Goal: Use online tool/utility: Utilize a website feature to perform a specific function

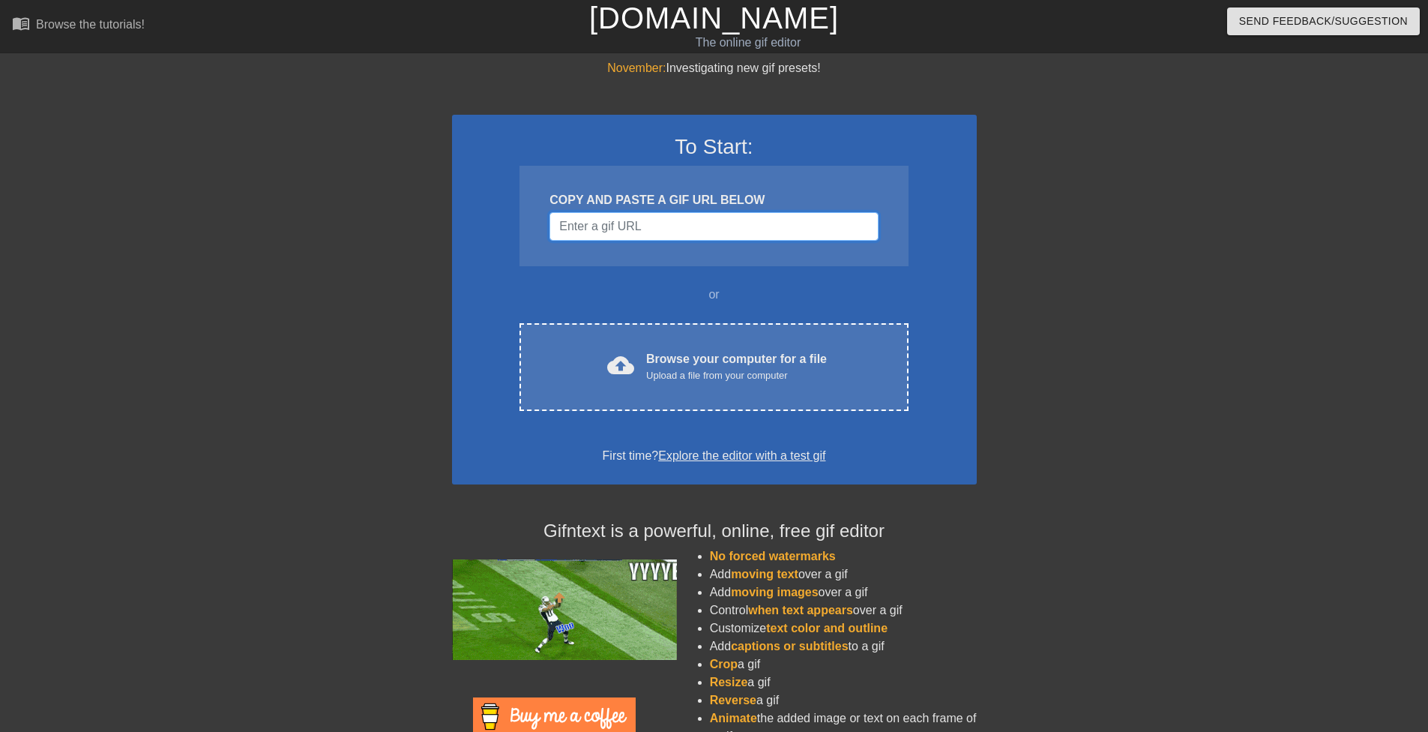
click at [648, 227] on input "Username" at bounding box center [714, 226] width 328 height 28
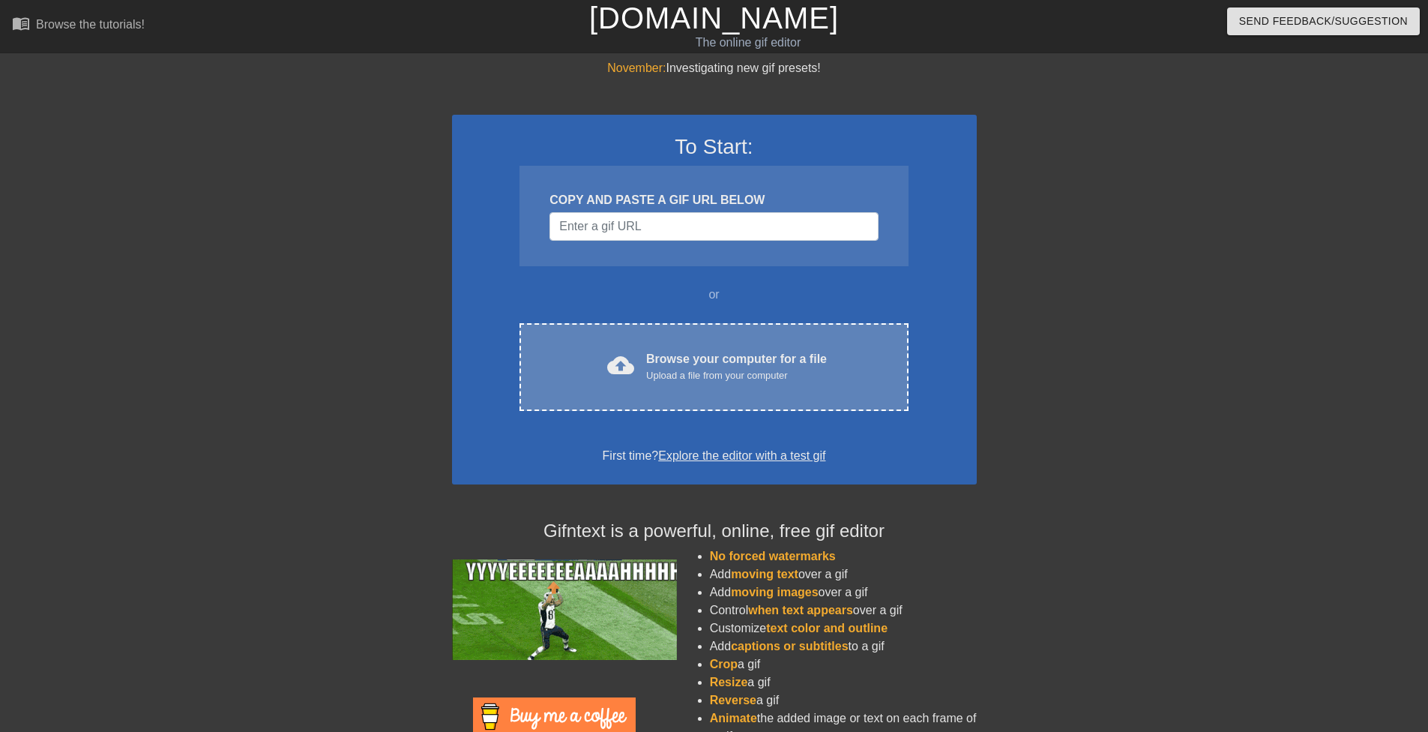
click at [710, 370] on div "Upload a file from your computer" at bounding box center [736, 375] width 181 height 15
click at [796, 395] on div "cloud_upload Browse your computer for a file Upload a file from your computer C…" at bounding box center [714, 367] width 388 height 88
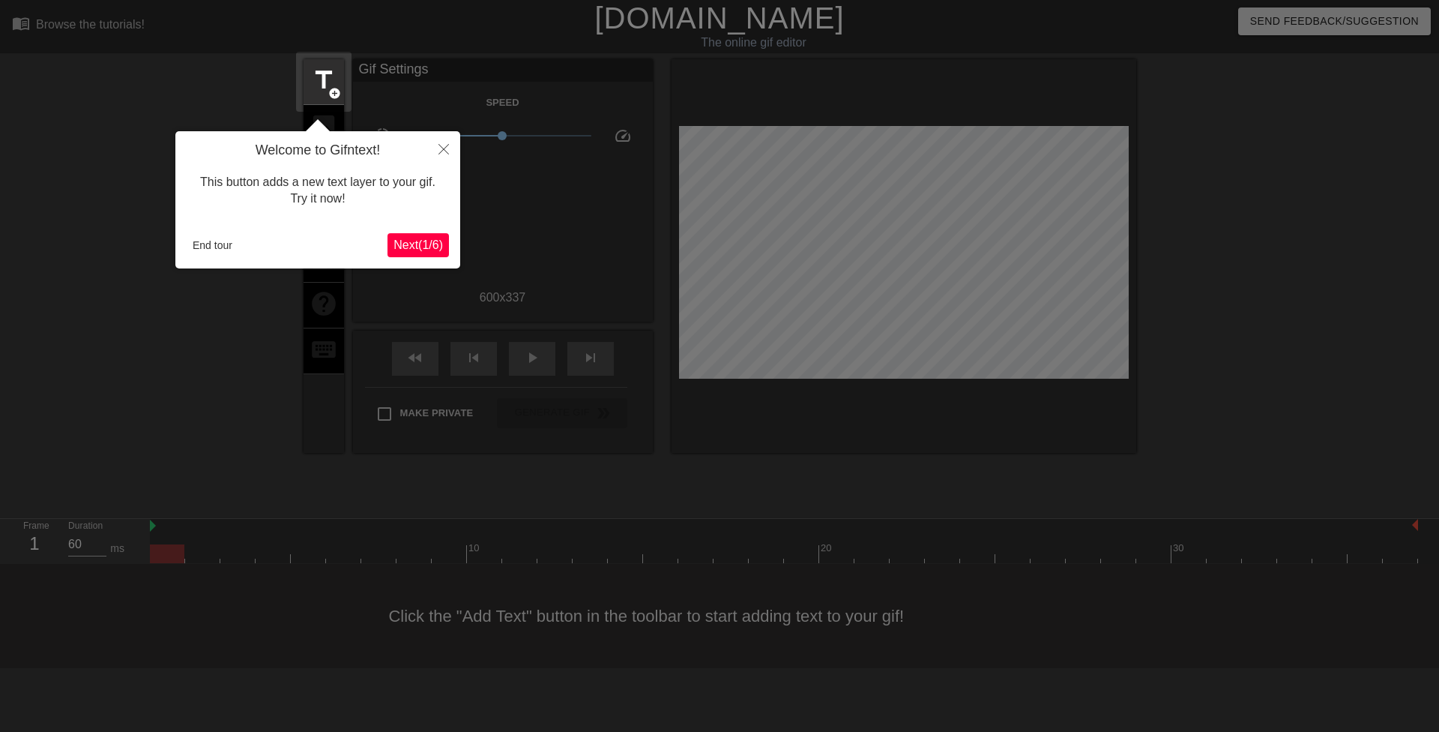
click at [423, 247] on span "Next ( 1 / 6 )" at bounding box center [418, 244] width 49 height 13
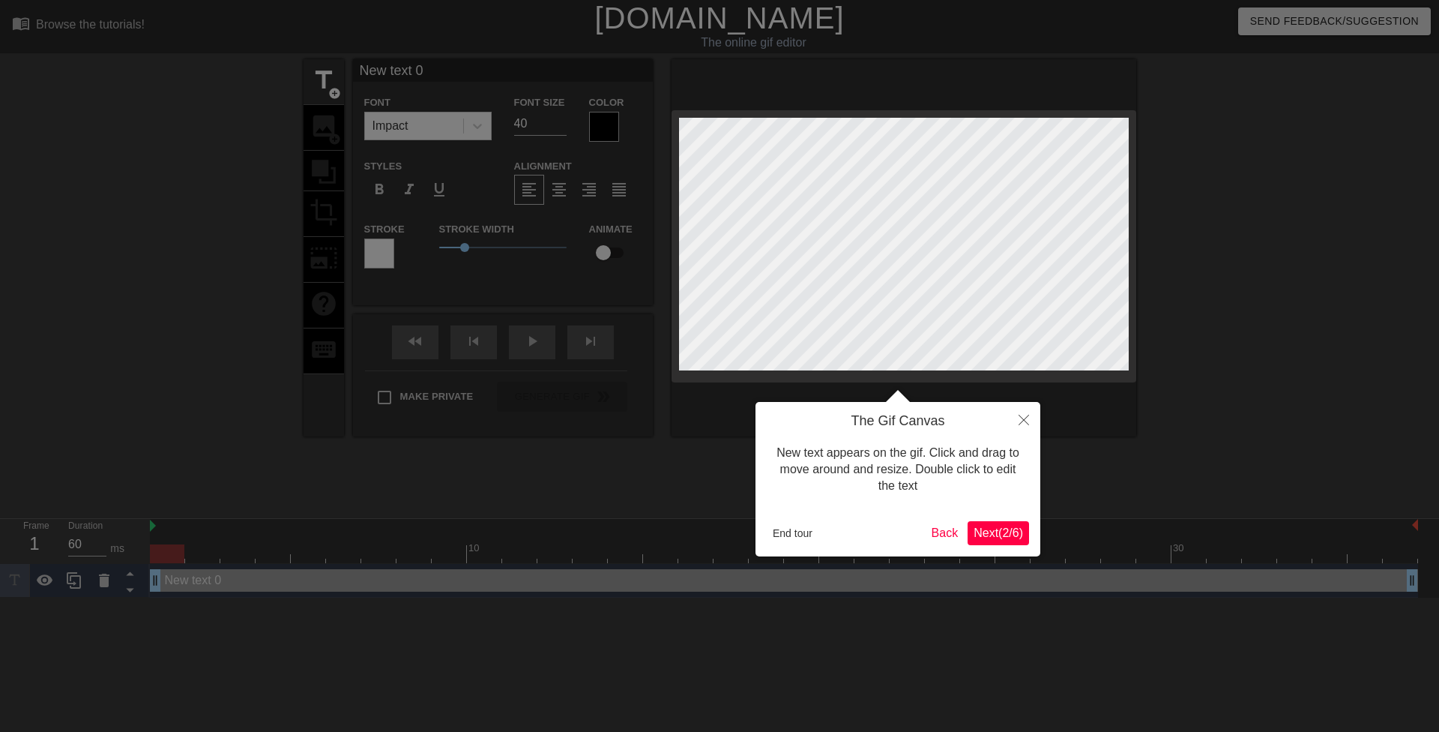
click at [994, 527] on span "Next ( 2 / 6 )" at bounding box center [998, 532] width 49 height 13
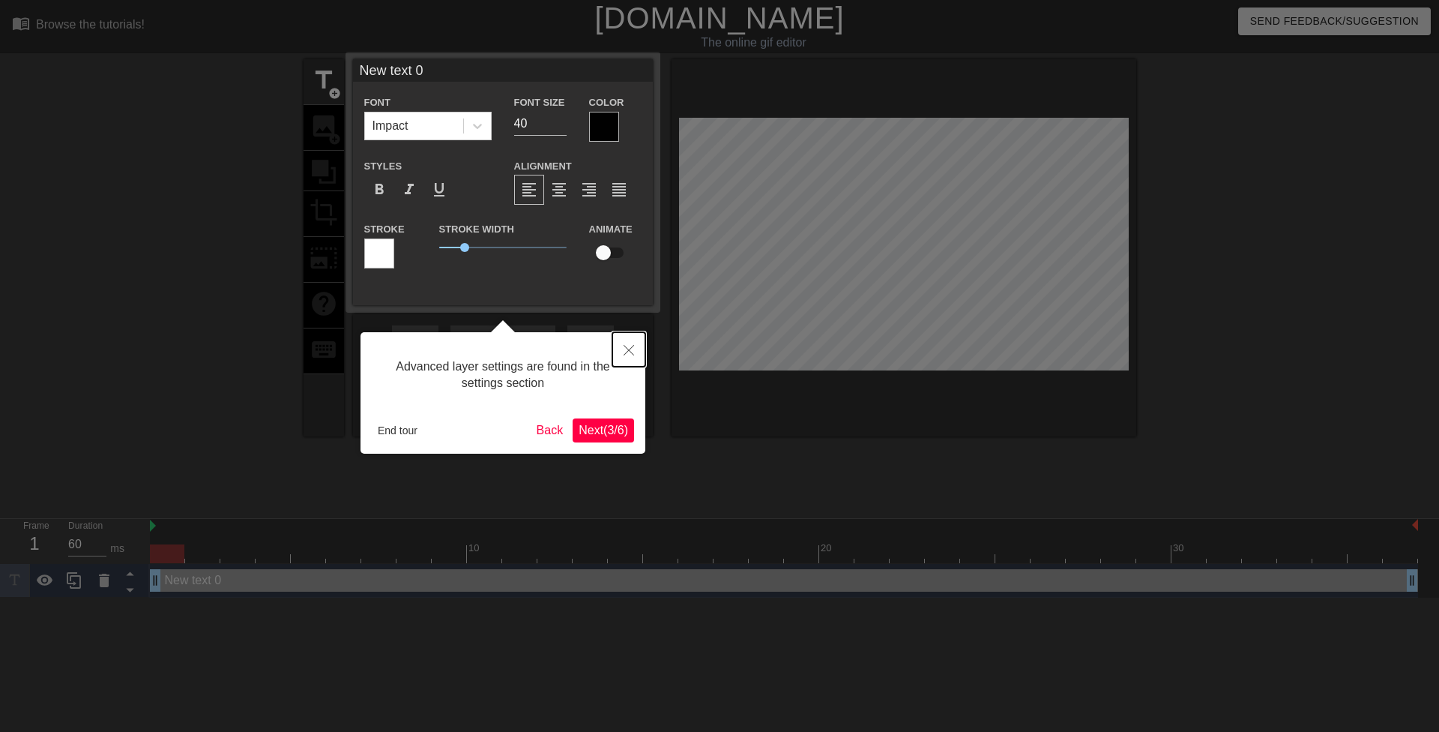
click at [626, 346] on icon "Close" at bounding box center [629, 350] width 10 height 10
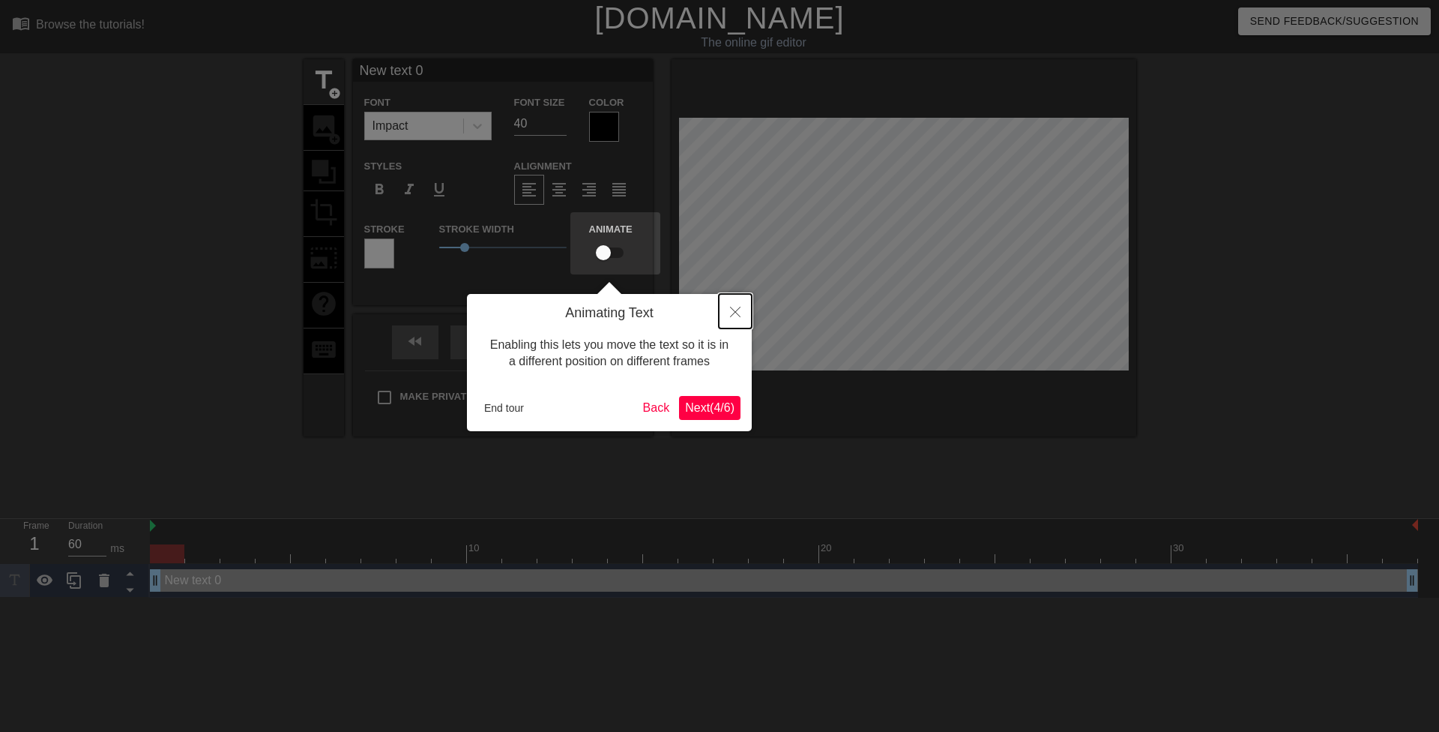
click at [739, 310] on icon "Close" at bounding box center [735, 312] width 10 height 10
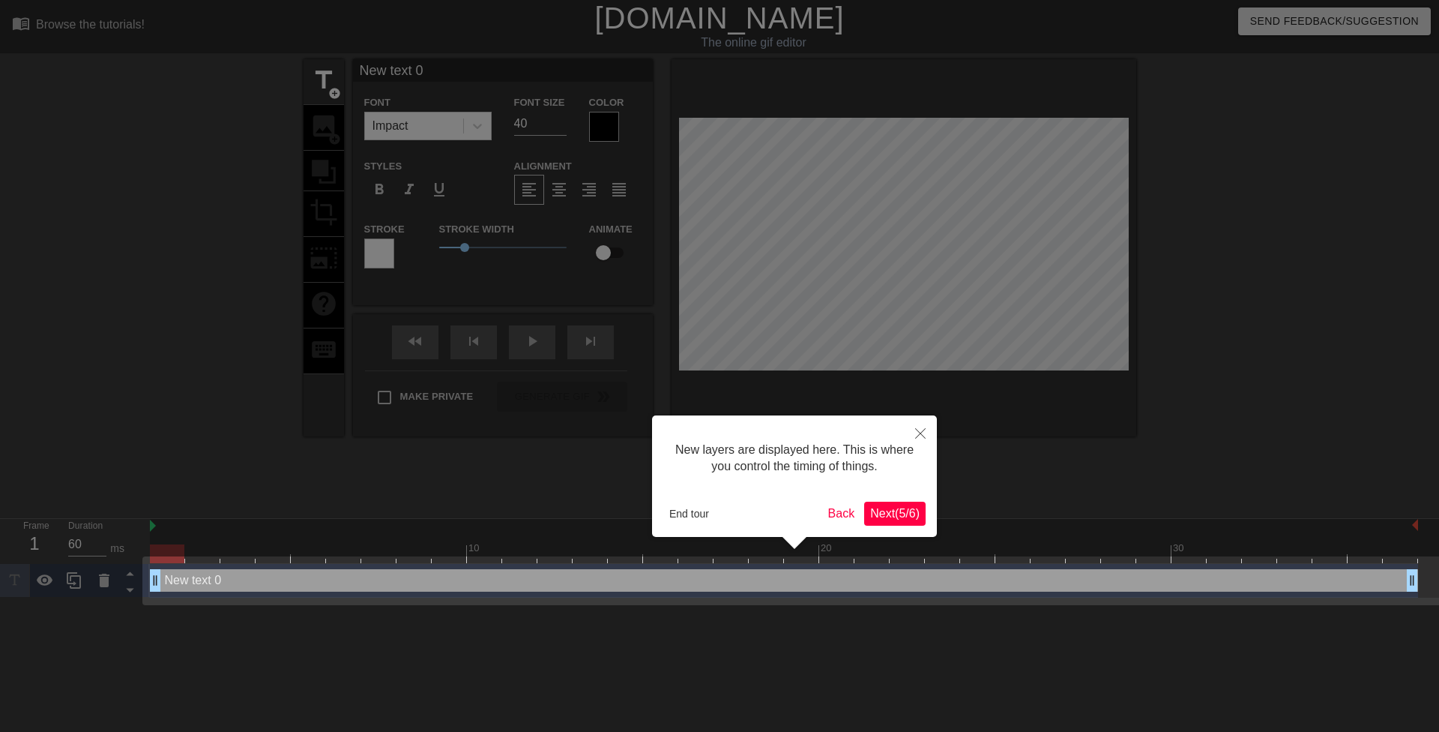
click at [907, 511] on span "Next ( 5 / 6 )" at bounding box center [894, 513] width 49 height 13
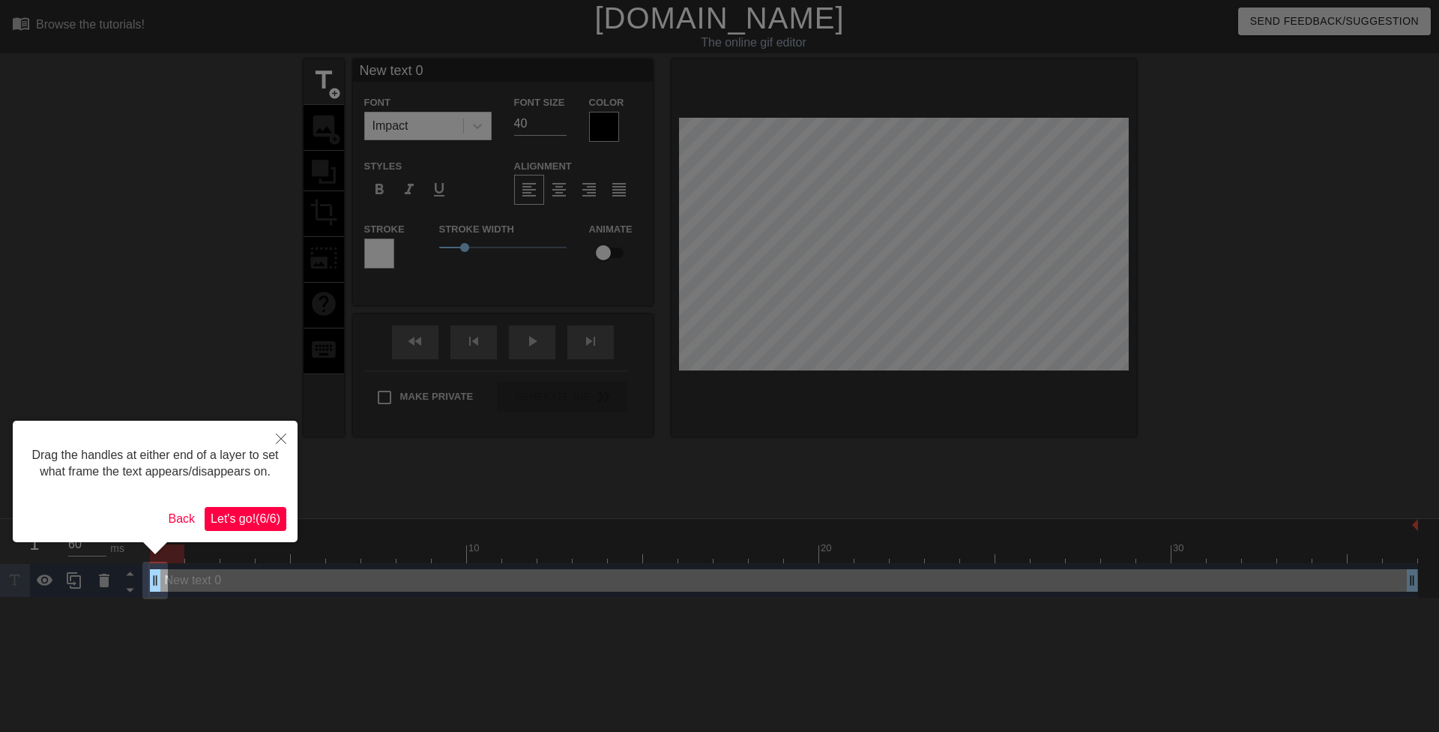
click at [230, 521] on span "Let's go! ( 6 / 6 )" at bounding box center [246, 518] width 70 height 13
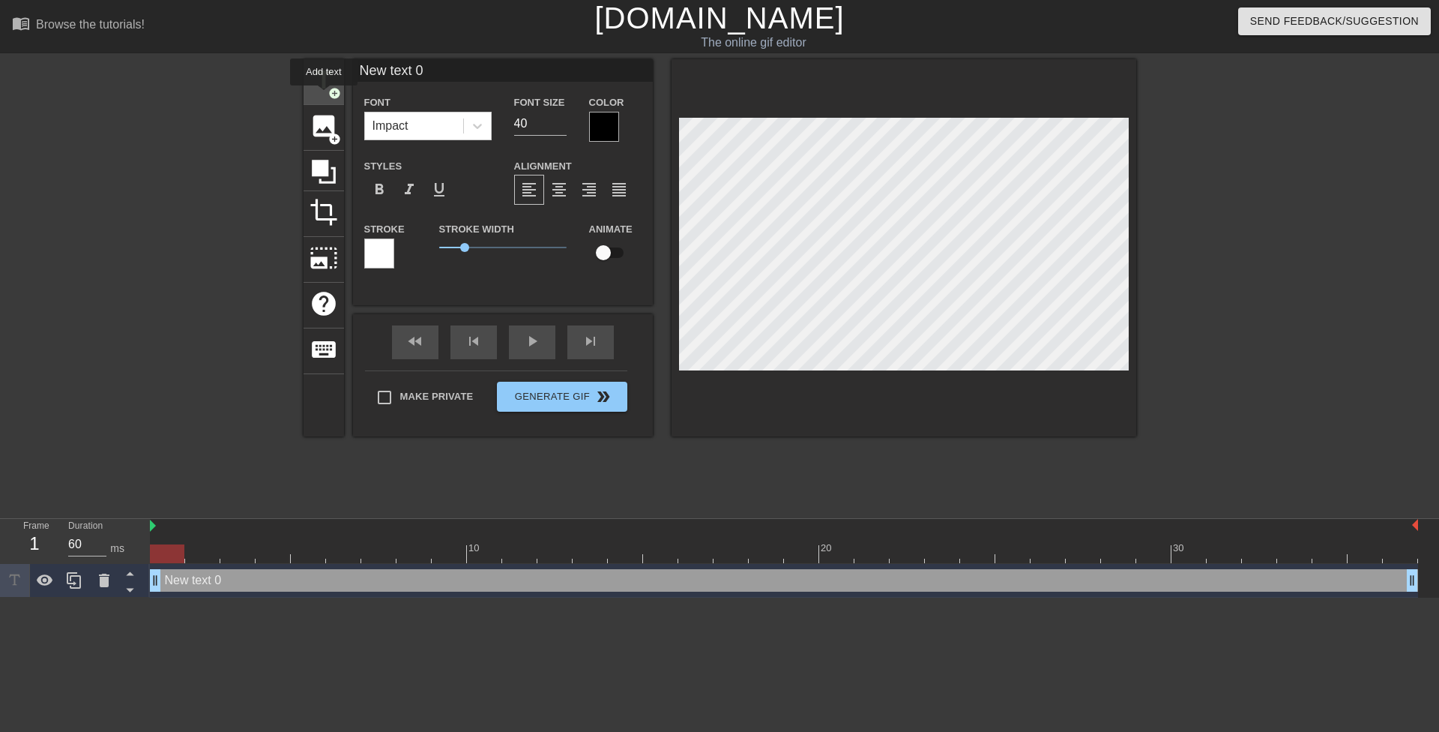
click at [324, 96] on div "title add_circle" at bounding box center [324, 82] width 40 height 46
type input "New text 1"
type input "Y"
type textarea "Y"
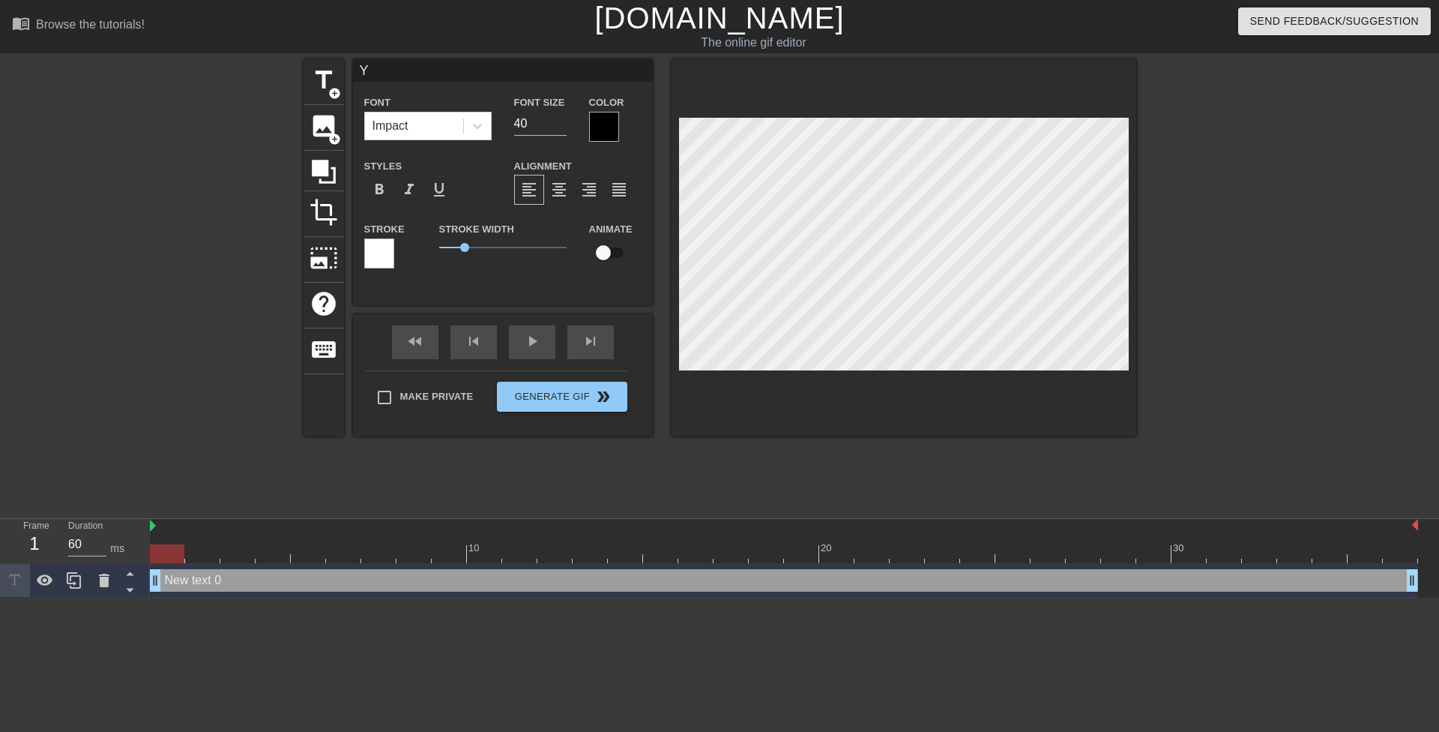
scroll to position [2, 1]
type input "YU"
type textarea "YU"
type input "YUS"
type textarea "YUS"
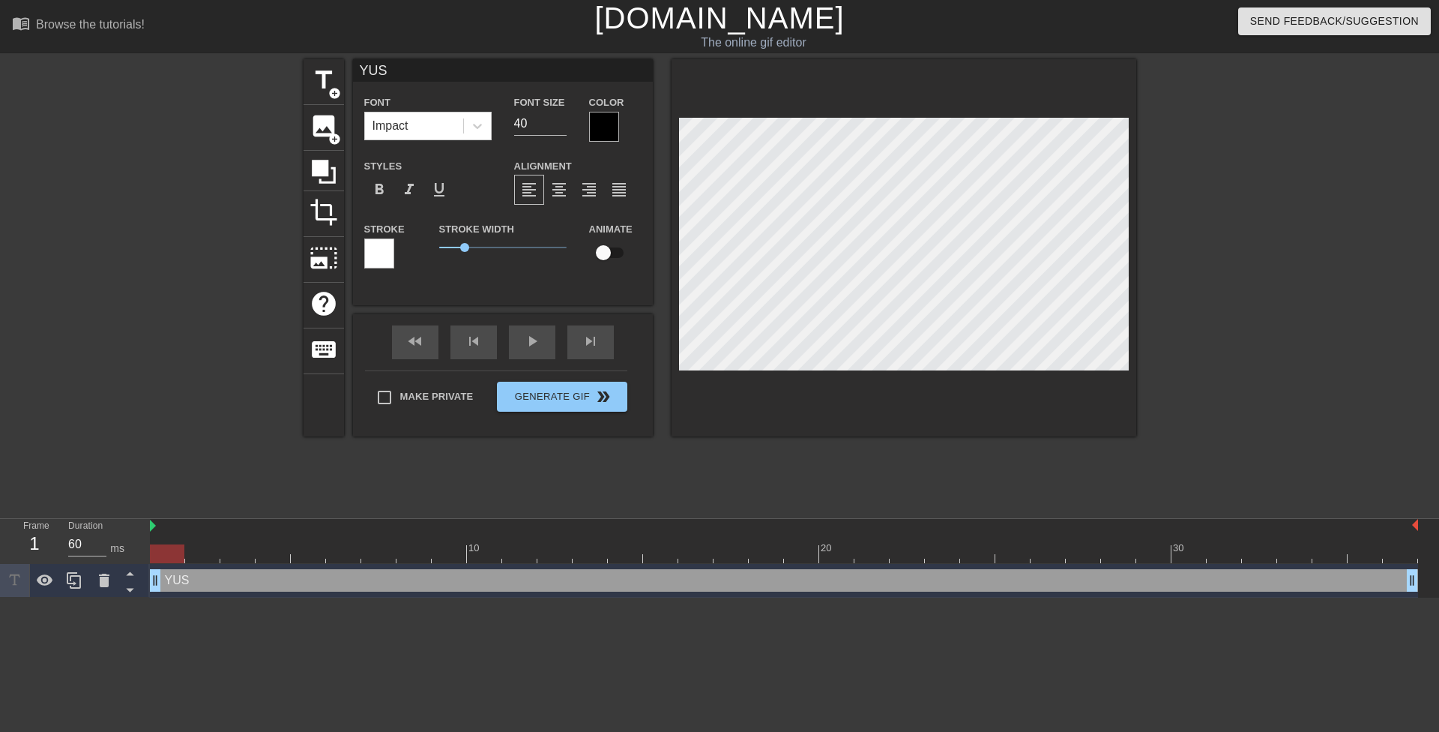
type input "YUST"
type textarea "YUSTI"
type input "YUSTIN"
type textarea "YUSTIN"
type input "YUSTIN"
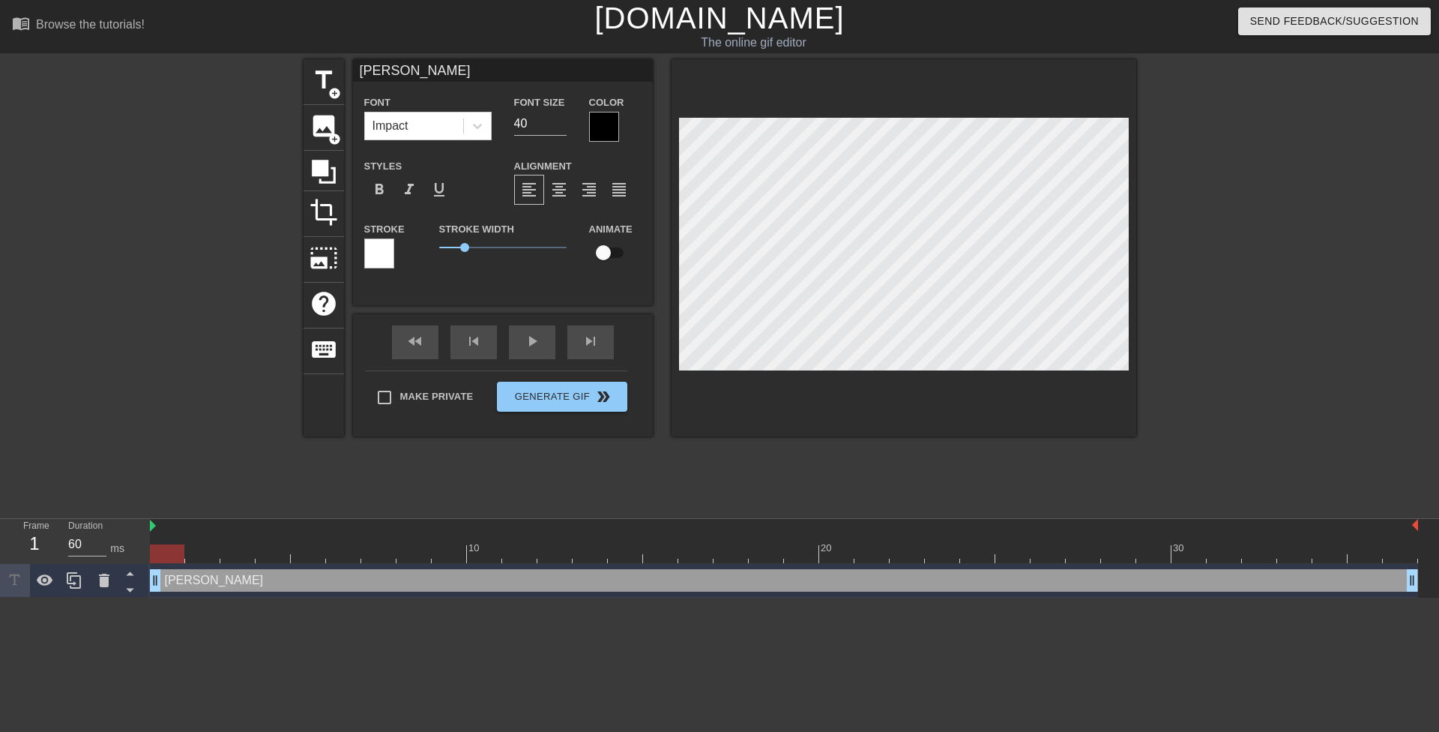
type textarea "YUSTIN"
type input "YUSTIN I"
type textarea "YUSTIN I"
type input "YUSTIN IR"
type textarea "YUSTIN IR"
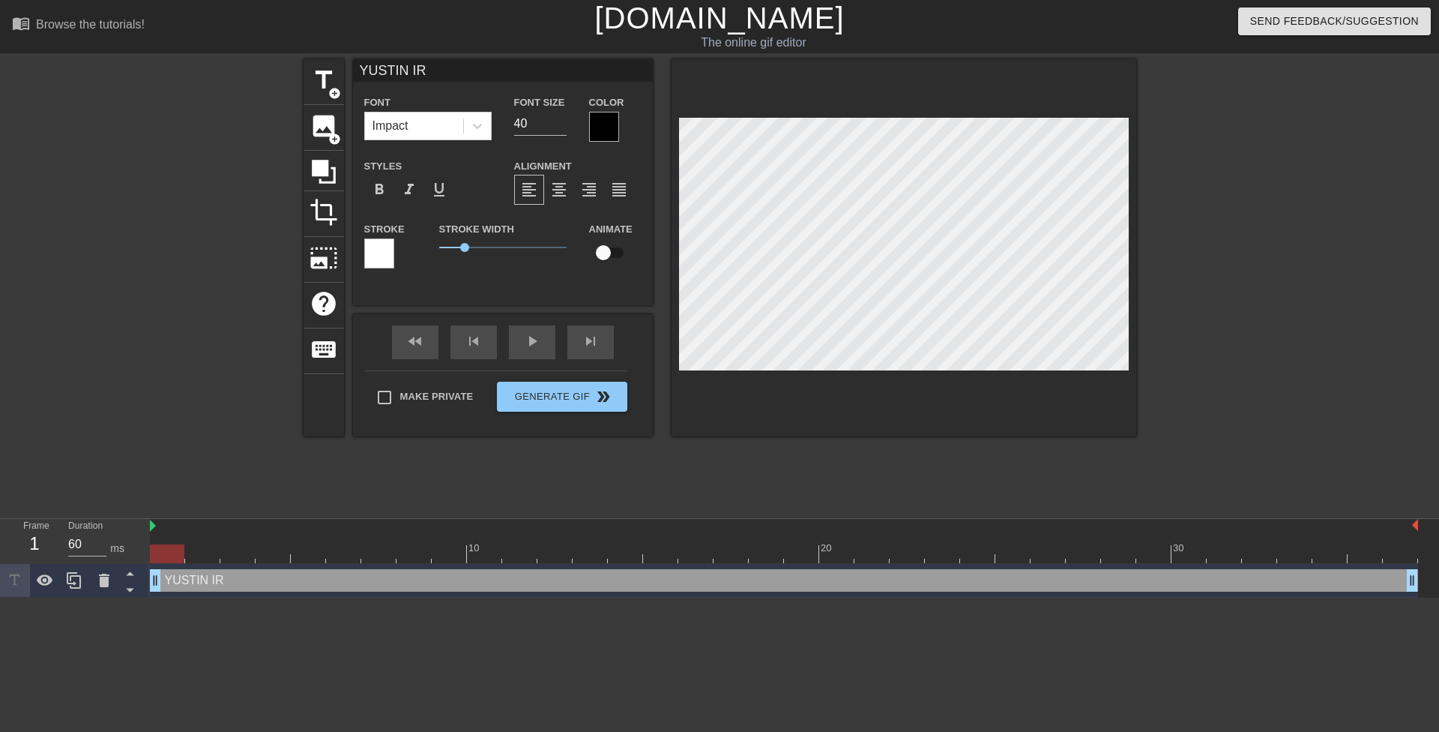
type input "YUSTIN IRL"
type textarea "YUSTIN IRL"
type input "YUSTIN IRL"
type textarea "YUSTIN IRL"
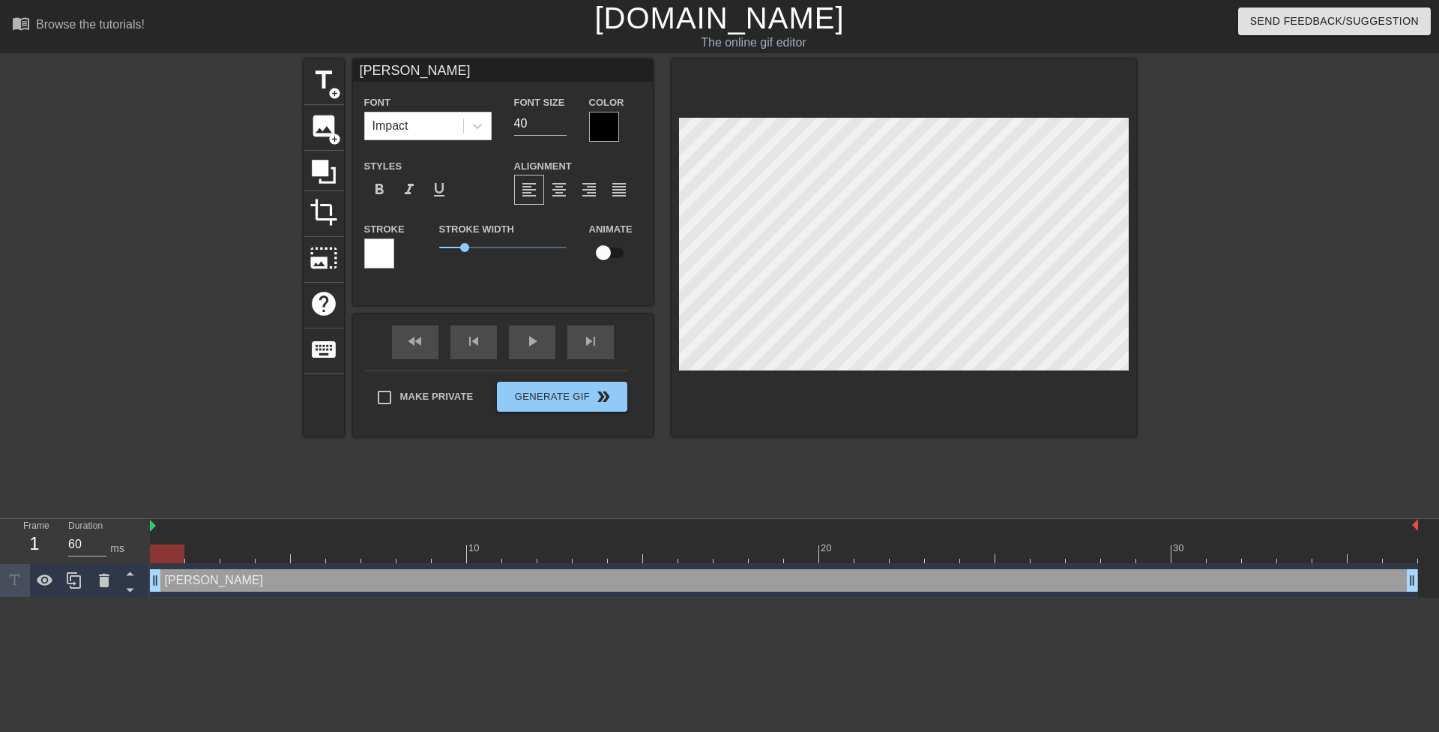
click at [1257, 319] on div at bounding box center [1266, 284] width 225 height 450
click at [1299, 300] on div at bounding box center [1266, 284] width 225 height 450
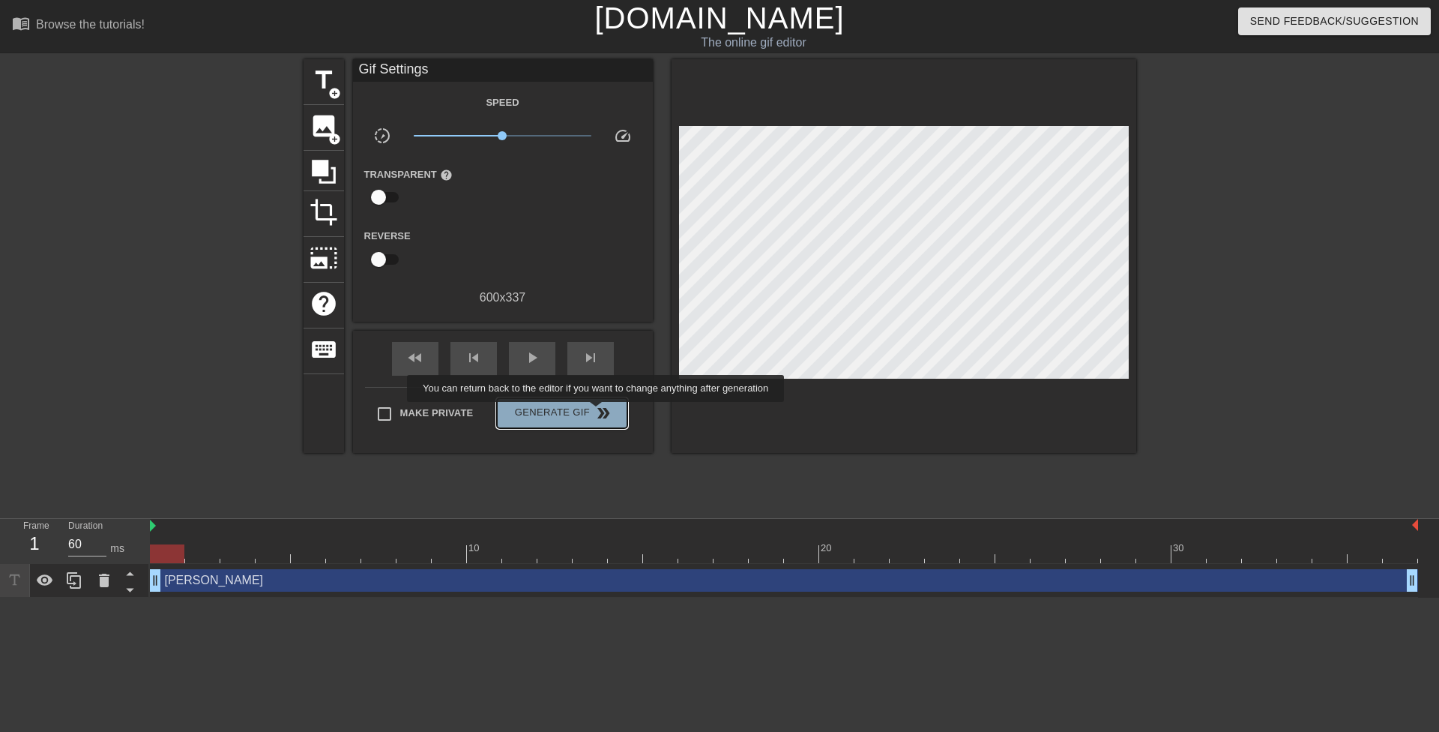
click at [597, 412] on span "double_arrow" at bounding box center [603, 413] width 18 height 18
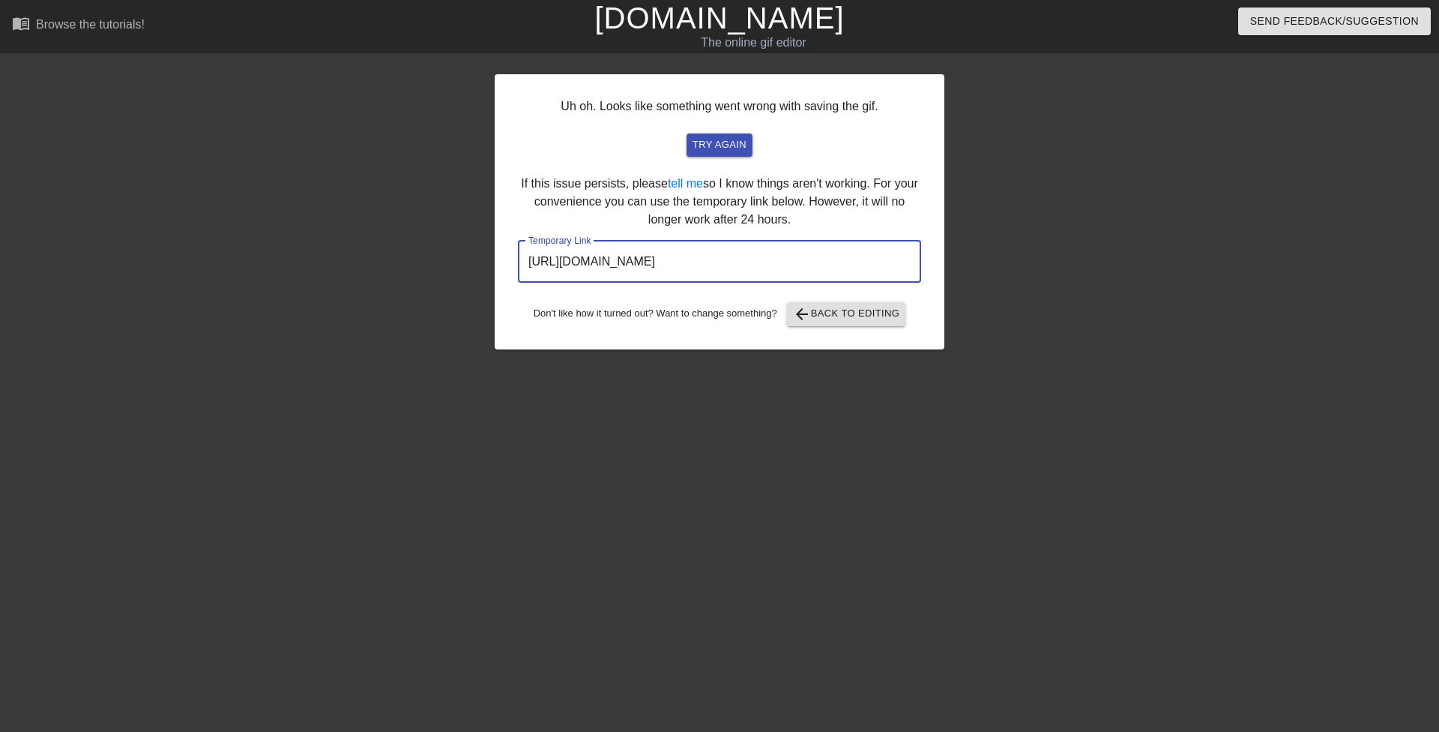
click at [779, 260] on input "https://www.gifntext.com/temp_generations/boDrm0yi.gif" at bounding box center [719, 262] width 403 height 42
